Goal: Find specific page/section: Find specific page/section

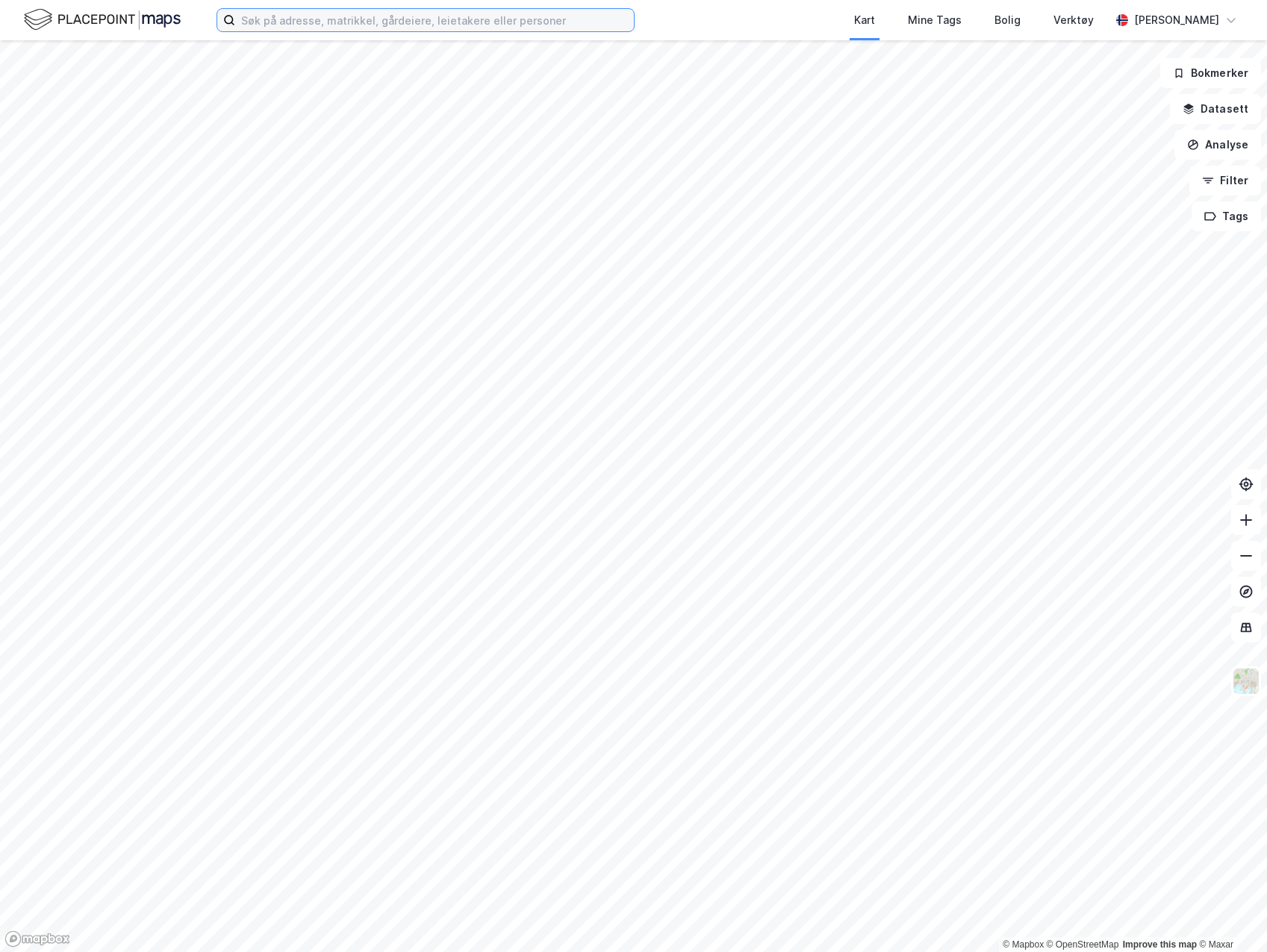
click at [477, 24] on input at bounding box center [434, 20] width 398 height 22
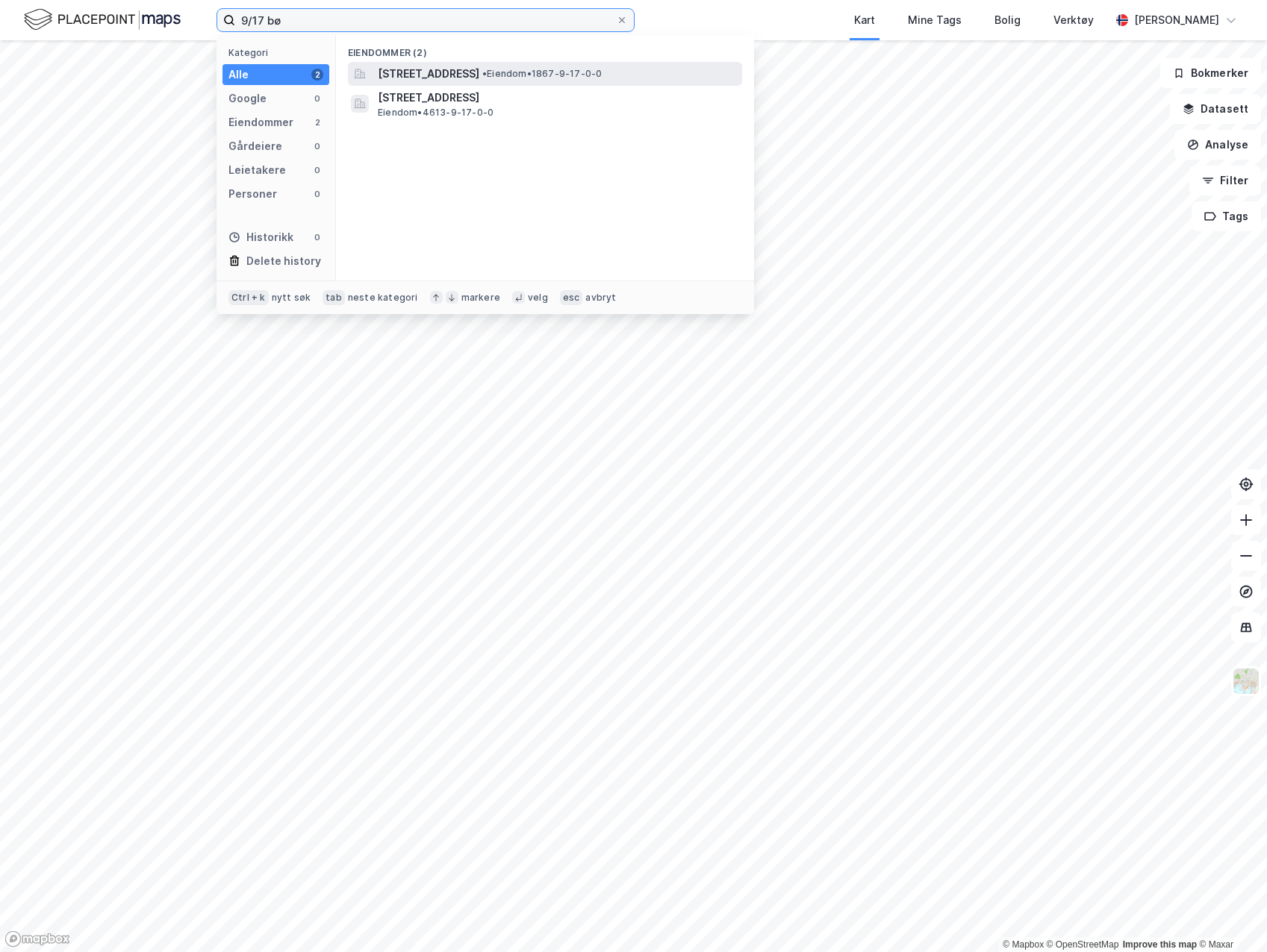
type input "9/17 bø"
click at [479, 79] on span "[STREET_ADDRESS]" at bounding box center [428, 74] width 101 height 18
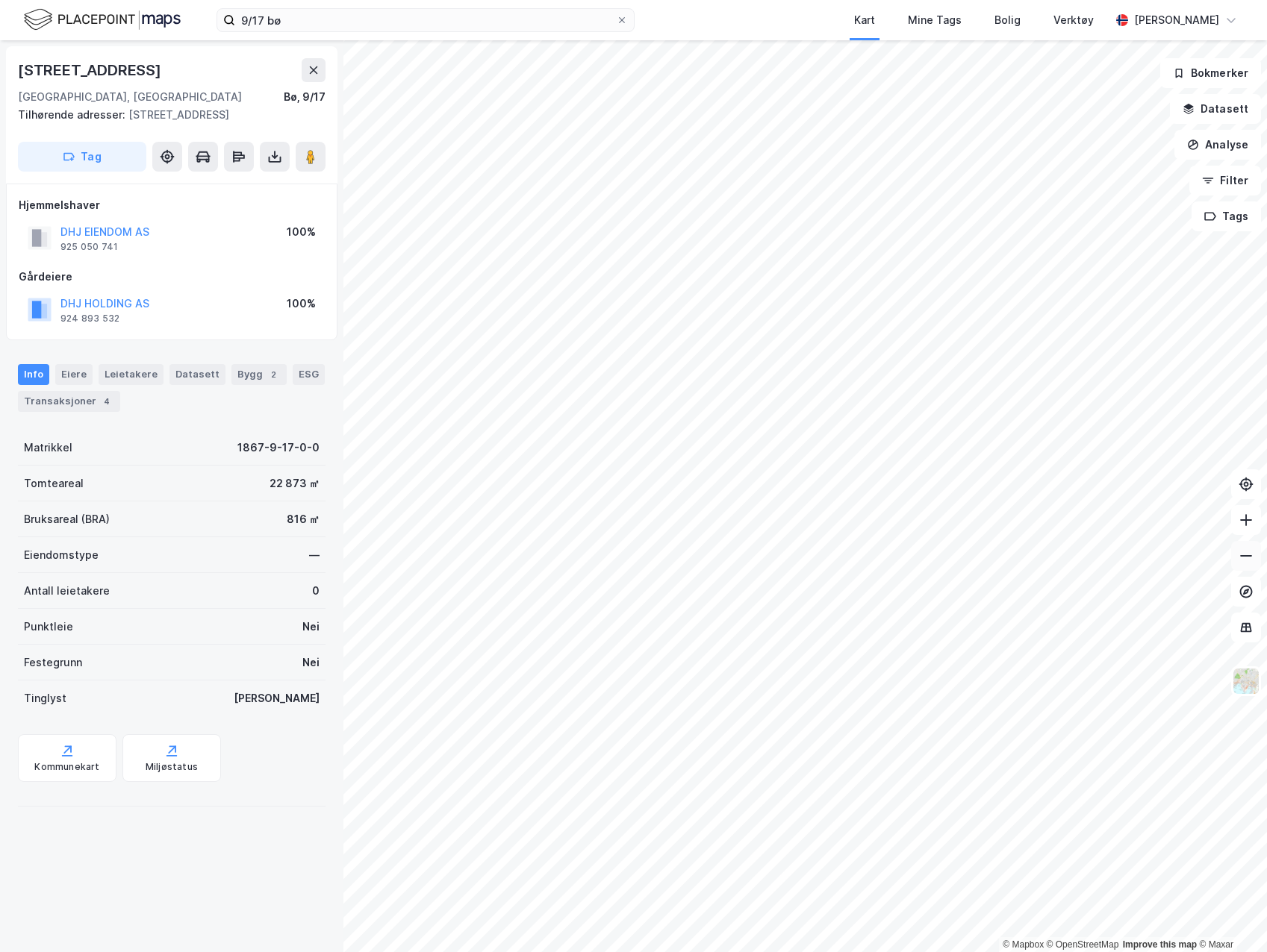
click at [1251, 560] on icon at bounding box center [1246, 556] width 15 height 15
click at [1248, 529] on button at bounding box center [1246, 519] width 30 height 30
